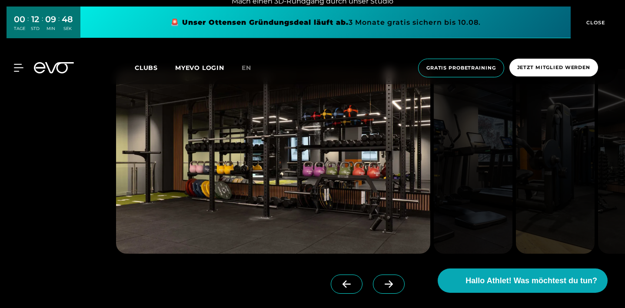
scroll to position [897, 0]
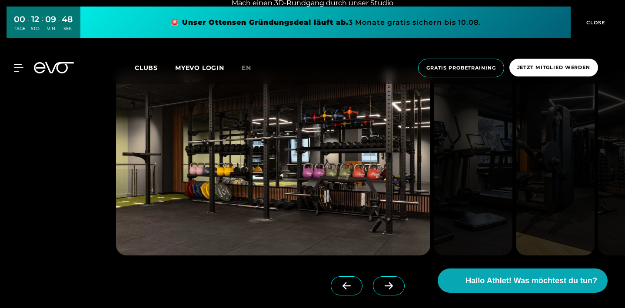
click at [397, 288] on span at bounding box center [389, 285] width 32 height 19
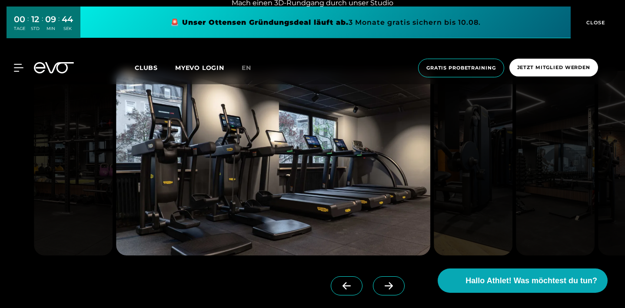
click at [397, 288] on span at bounding box center [389, 285] width 32 height 19
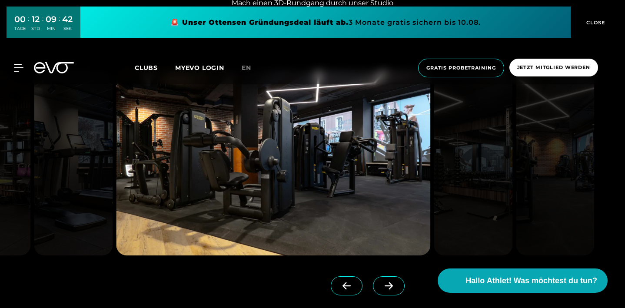
click at [397, 288] on span at bounding box center [389, 285] width 32 height 19
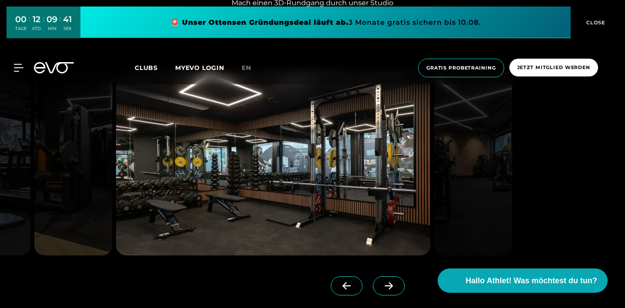
click at [397, 288] on span at bounding box center [389, 285] width 32 height 19
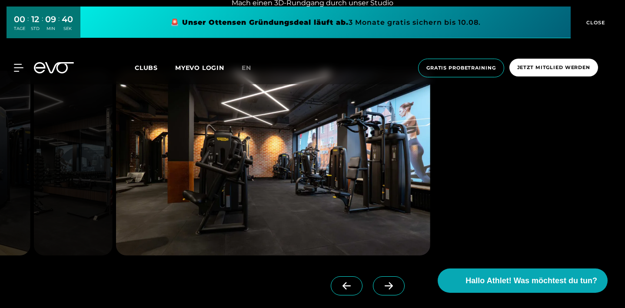
click at [397, 288] on span at bounding box center [389, 285] width 32 height 19
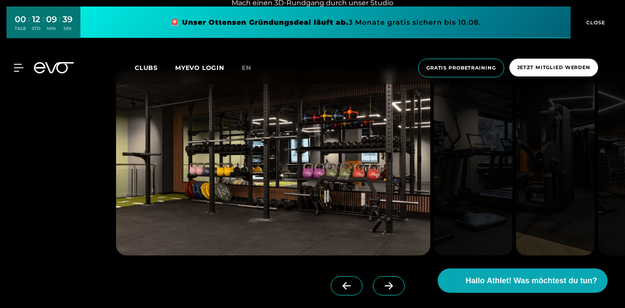
click at [397, 288] on span at bounding box center [389, 285] width 32 height 19
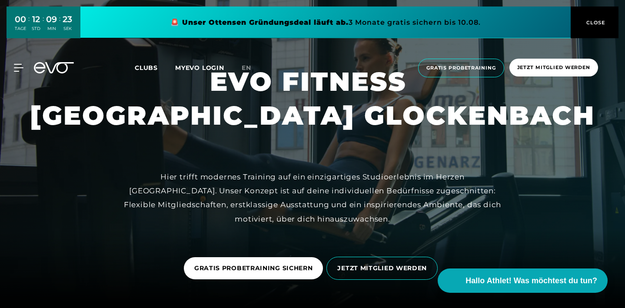
scroll to position [0, 0]
click at [579, 71] on span "Jetzt Mitglied werden" at bounding box center [553, 68] width 89 height 18
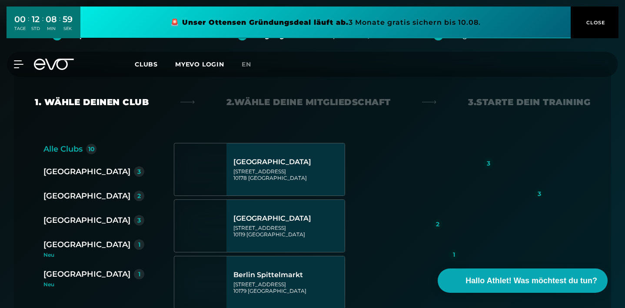
scroll to position [168, 0]
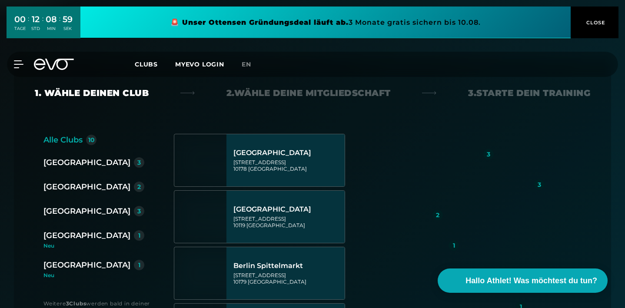
click at [63, 239] on div "[GEOGRAPHIC_DATA]" at bounding box center [86, 235] width 87 height 12
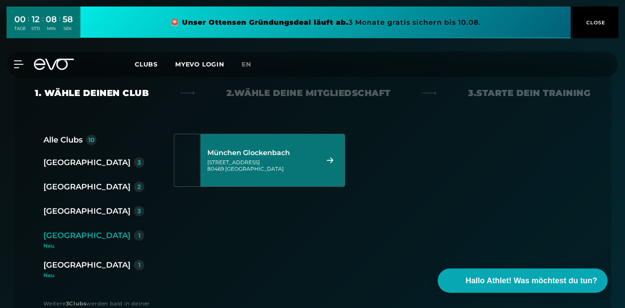
click at [275, 157] on div "München Glockenbach" at bounding box center [261, 153] width 109 height 9
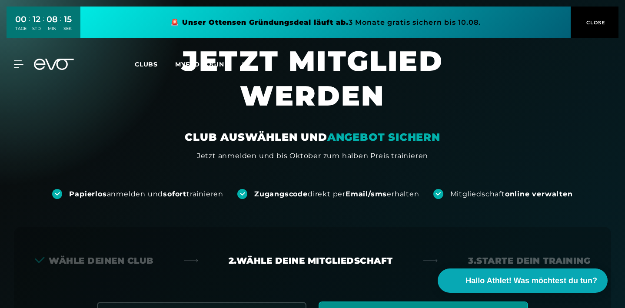
scroll to position [0, 0]
click at [19, 65] on icon at bounding box center [20, 64] width 13 height 8
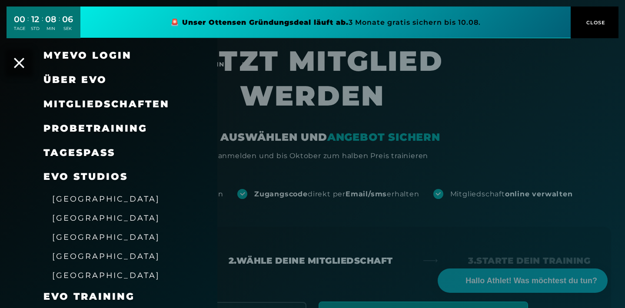
click at [92, 124] on span "Probetraining" at bounding box center [95, 129] width 104 height 12
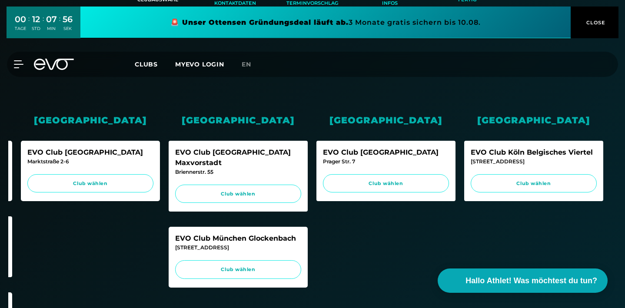
scroll to position [0, 439]
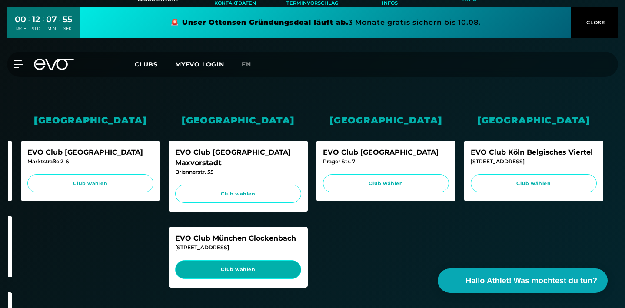
click at [274, 266] on span "Club wählen" at bounding box center [237, 269] width 109 height 7
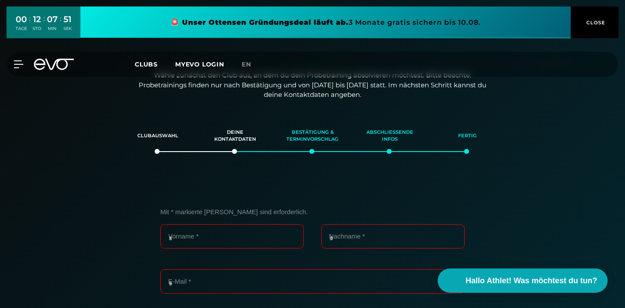
scroll to position [111, 0]
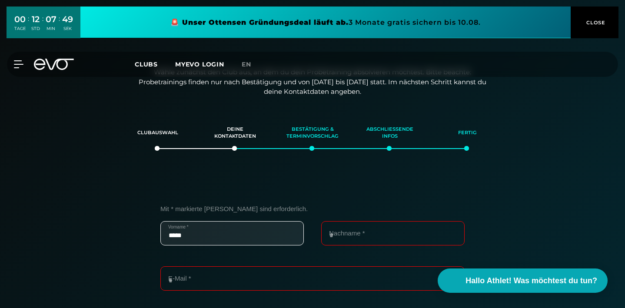
type input "*****"
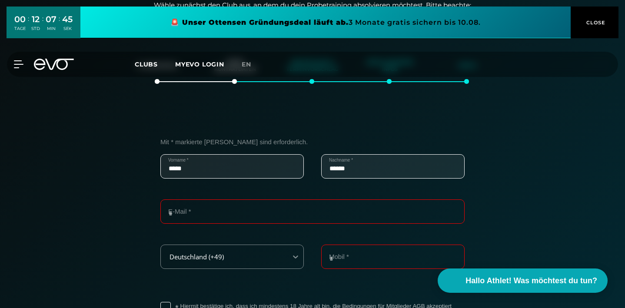
scroll to position [181, 0]
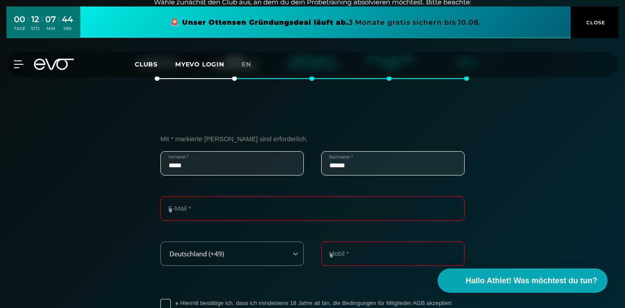
type input "******"
type input "*"
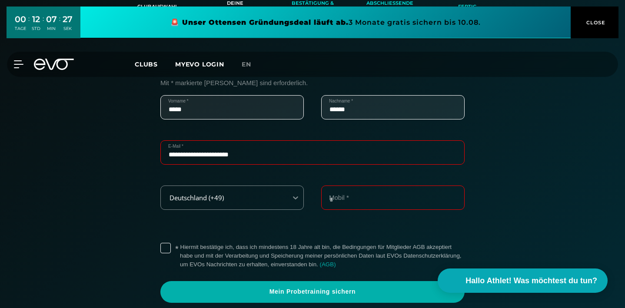
scroll to position [238, 0]
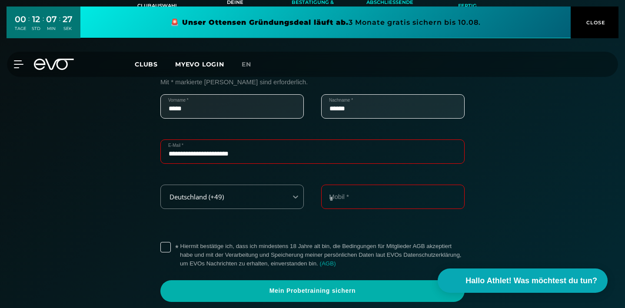
type input "**********"
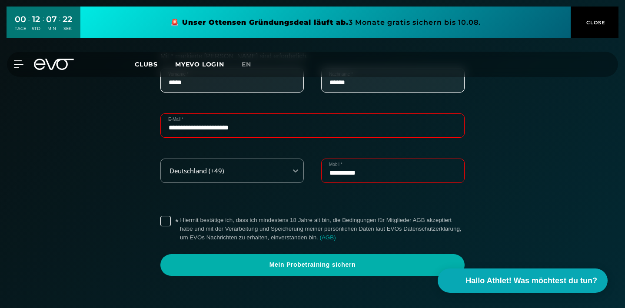
scroll to position [271, 0]
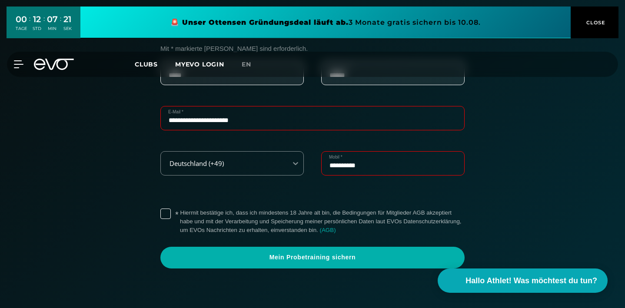
type input "**********"
click at [328, 211] on label "* Hiermit bestätige ich, dass ich mindestens 18 Jahre alt bin, die Bedingungen …" at bounding box center [322, 222] width 285 height 26
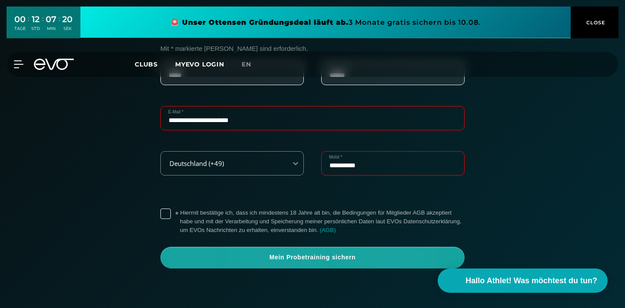
click at [343, 261] on span "Mein Probetraining sichern" at bounding box center [312, 258] width 304 height 22
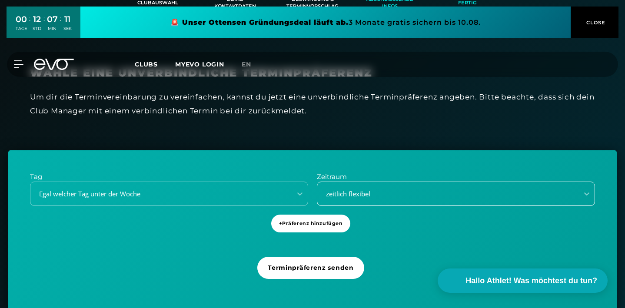
scroll to position [242, 0]
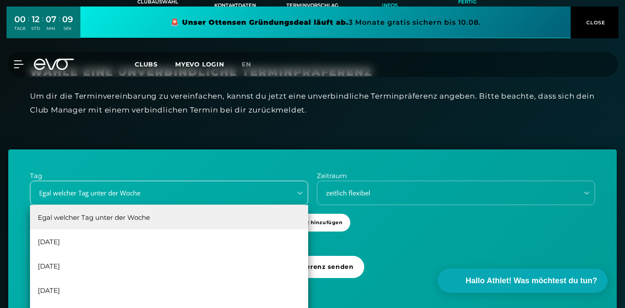
click at [271, 192] on div "Egal welcher Tag unter der Woche, 1 of 6. 6 results available. Use Up and Down …" at bounding box center [169, 193] width 278 height 24
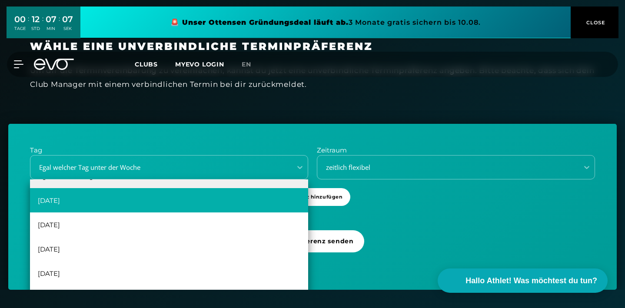
scroll to position [16, 0]
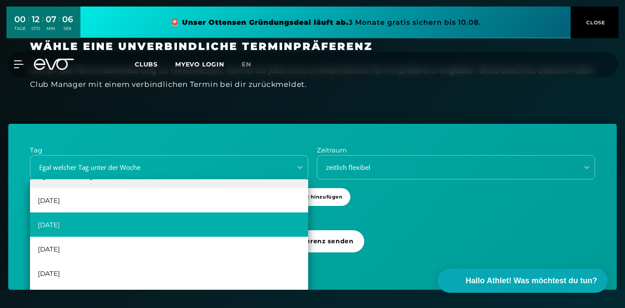
click at [253, 221] on div "[DATE]" at bounding box center [169, 224] width 278 height 24
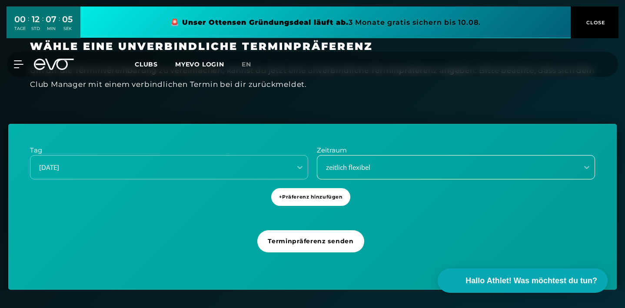
click at [355, 163] on div "zeitlich flexibel" at bounding box center [445, 167] width 254 height 10
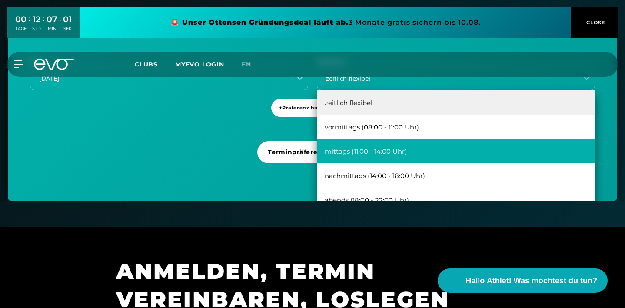
scroll to position [358, 0]
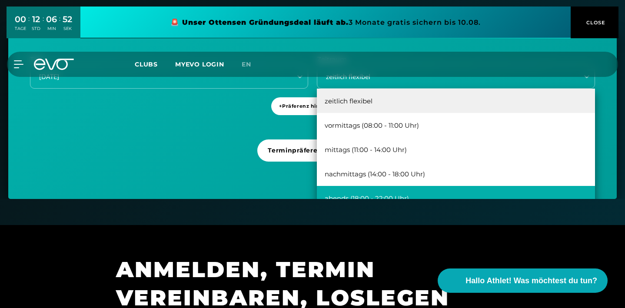
click at [389, 192] on div "abends (18:00 - 22:00 Uhr)" at bounding box center [456, 198] width 278 height 24
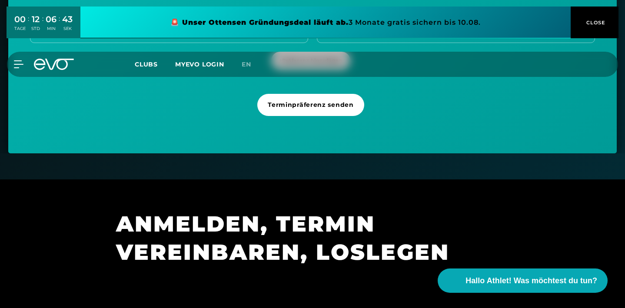
scroll to position [391, 0]
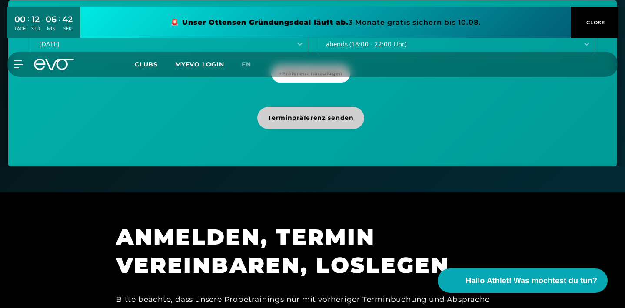
click at [324, 118] on span "Terminpräferenz senden" at bounding box center [311, 117] width 86 height 9
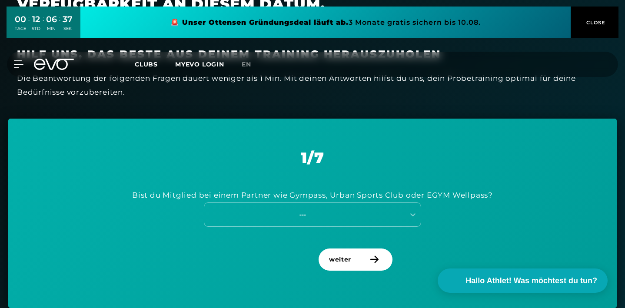
scroll to position [318, 0]
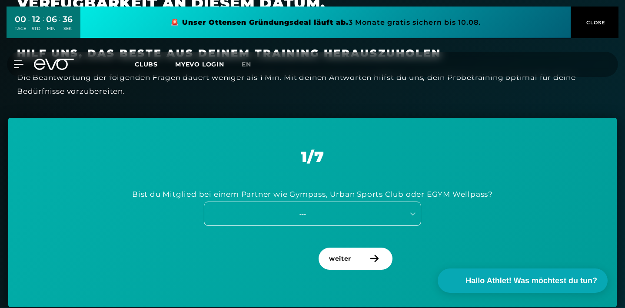
click at [399, 209] on div "---" at bounding box center [302, 214] width 195 height 10
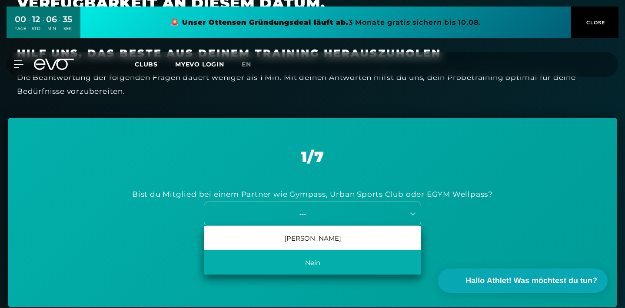
click at [381, 265] on div "Nein" at bounding box center [312, 262] width 217 height 24
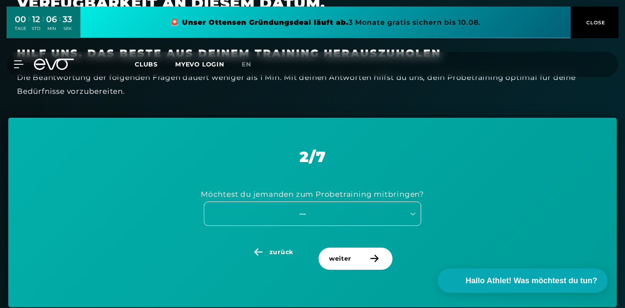
click at [381, 213] on div "---" at bounding box center [302, 214] width 195 height 10
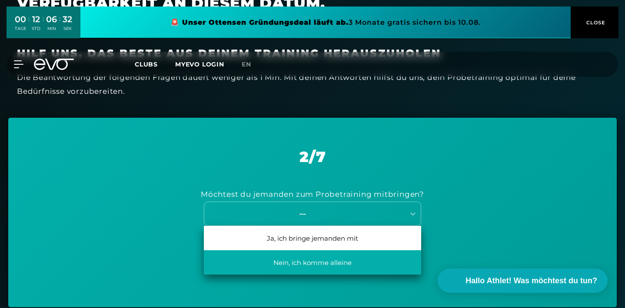
click at [369, 252] on div "Nein, ich komme alleine" at bounding box center [312, 262] width 217 height 24
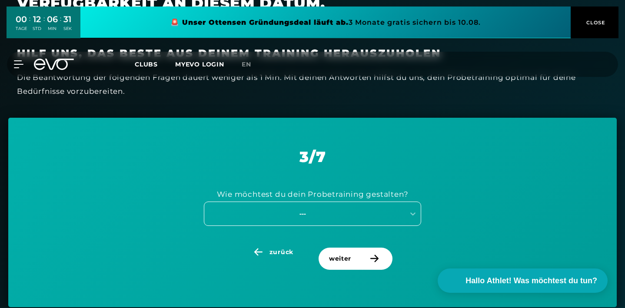
click at [377, 216] on div "---" at bounding box center [312, 214] width 217 height 24
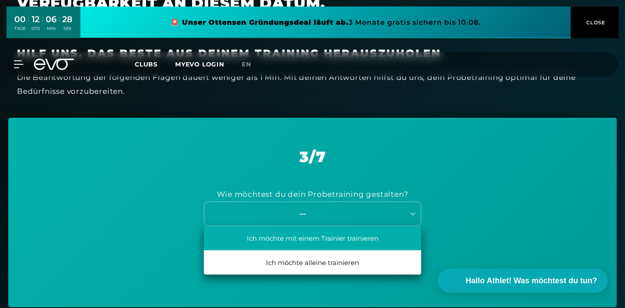
click at [380, 236] on div "Ich möchte mit einem Trainier trainieren" at bounding box center [312, 238] width 217 height 24
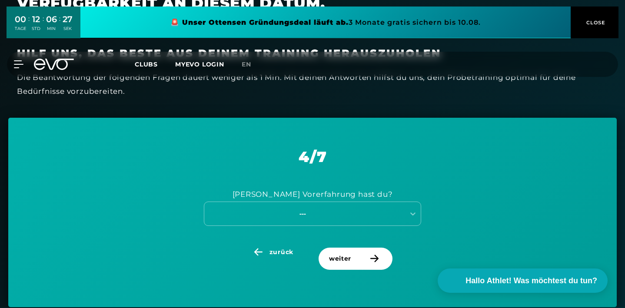
click at [382, 225] on div "[PERSON_NAME] Vorerfahrung hast du? ---" at bounding box center [312, 207] width 565 height 82
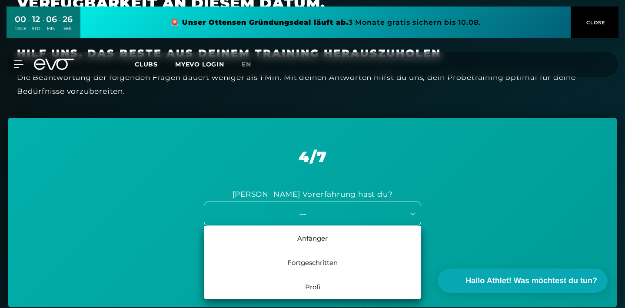
click at [385, 216] on div "---" at bounding box center [304, 214] width 200 height 12
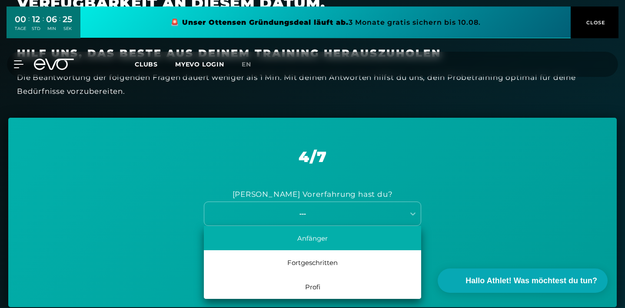
click at [382, 231] on div "Anfänger" at bounding box center [312, 238] width 217 height 24
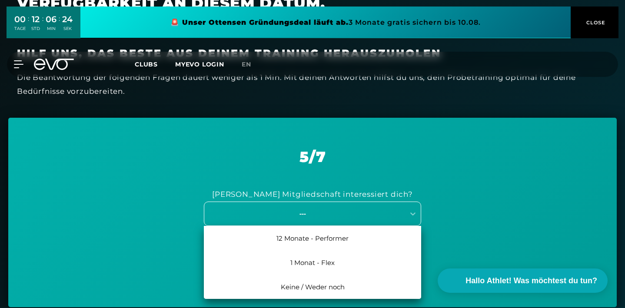
click at [376, 216] on div "---" at bounding box center [312, 214] width 217 height 24
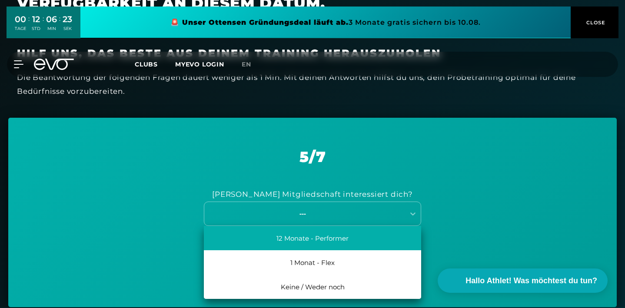
click at [380, 236] on div "12 Monate - Performer" at bounding box center [312, 238] width 217 height 24
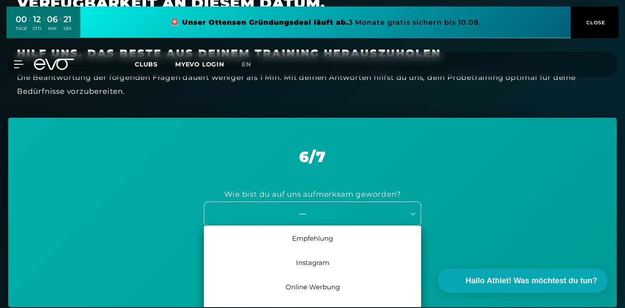
click at [375, 218] on div "Empfehlung, 1 of 7. 7 results available. Use Up and Down to choose options, pre…" at bounding box center [312, 214] width 217 height 24
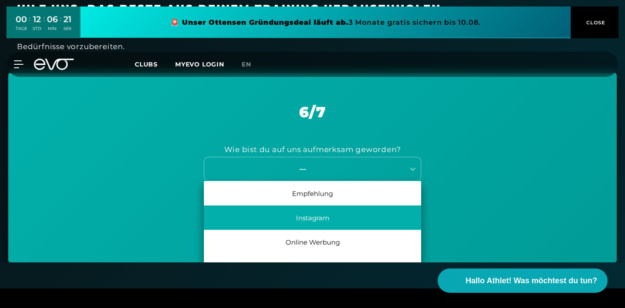
scroll to position [363, 0]
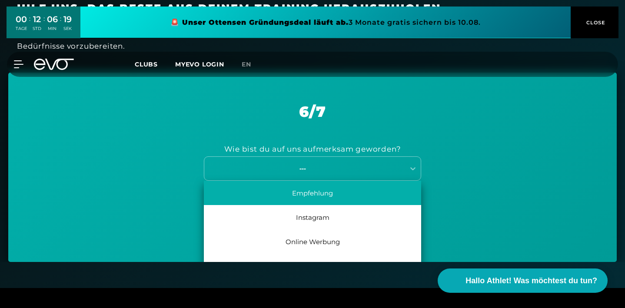
click at [373, 194] on div "Empfehlung" at bounding box center [312, 193] width 217 height 24
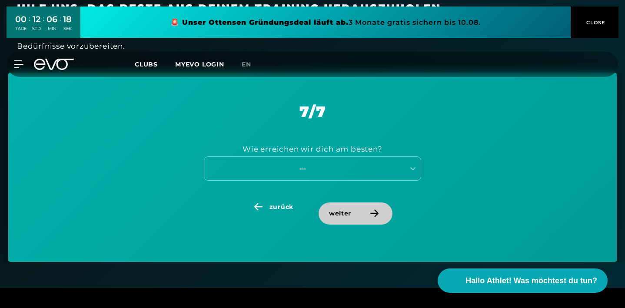
click at [371, 212] on icon at bounding box center [374, 213] width 15 height 8
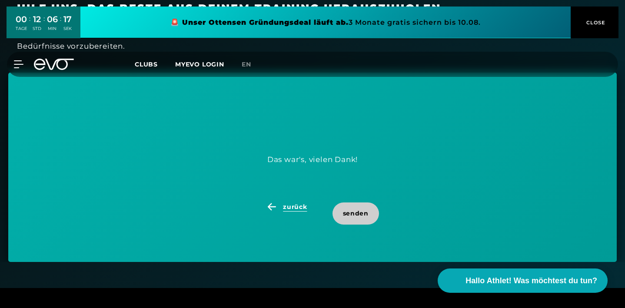
click at [300, 206] on span "zurück" at bounding box center [295, 206] width 24 height 9
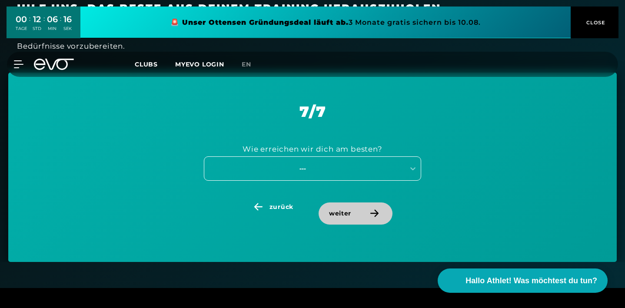
click at [334, 163] on div "---" at bounding box center [302, 168] width 195 height 10
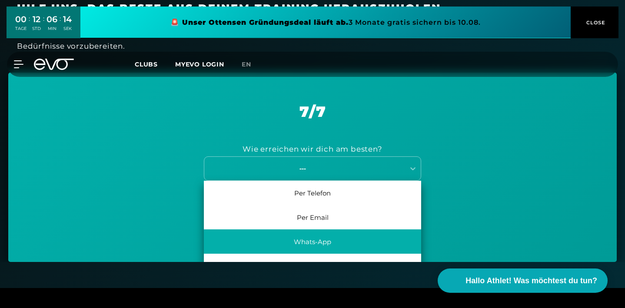
click at [335, 231] on div "Whats-App" at bounding box center [312, 241] width 217 height 24
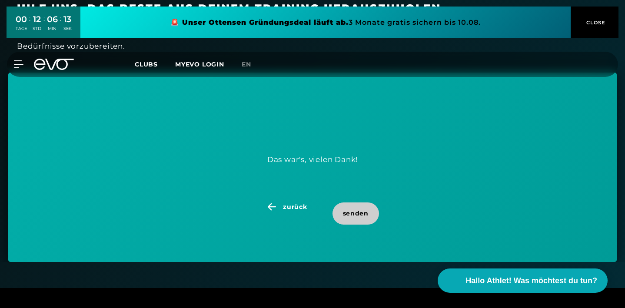
click at [349, 216] on span "senden" at bounding box center [355, 213] width 46 height 22
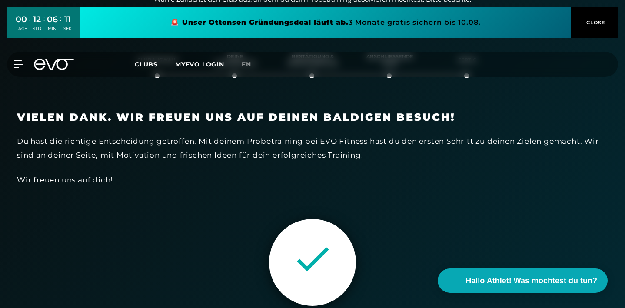
scroll to position [155, 0]
